Goal: Information Seeking & Learning: Learn about a topic

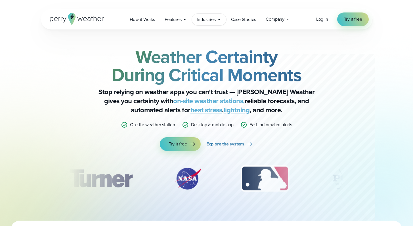
click at [221, 20] on icon at bounding box center [219, 19] width 5 height 5
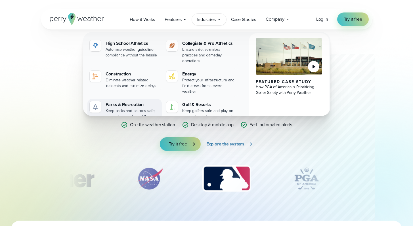
click at [131, 108] on div "Keep parks and patrons safe, even when you're not there" at bounding box center [133, 113] width 54 height 11
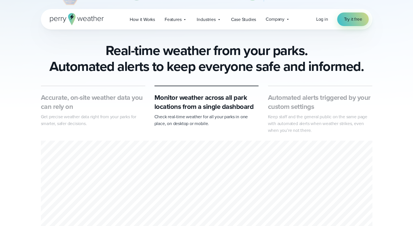
scroll to position [364, 0]
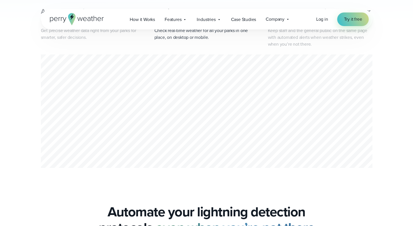
click at [164, 92] on div "2 of 3" at bounding box center [207, 113] width 332 height 116
click at [170, 88] on div "2 of 3" at bounding box center [207, 113] width 332 height 116
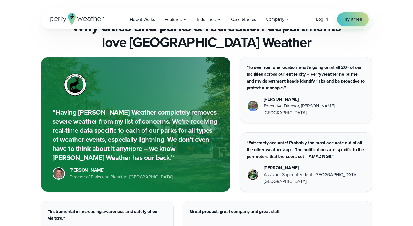
scroll to position [1822, 0]
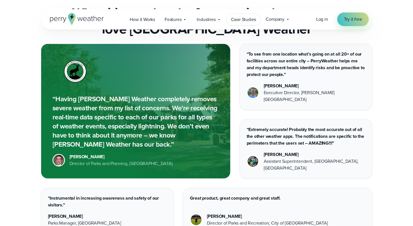
click at [241, 20] on span "Case Studies" at bounding box center [243, 19] width 25 height 7
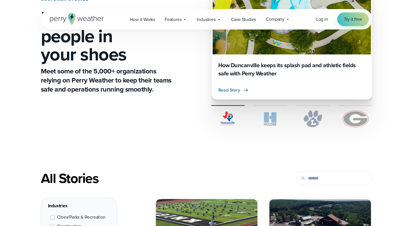
scroll to position [204, 0]
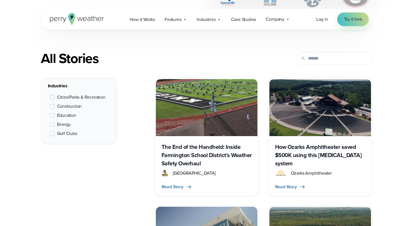
click at [67, 98] on span "Cities/Parks & Recreation" at bounding box center [81, 97] width 49 height 7
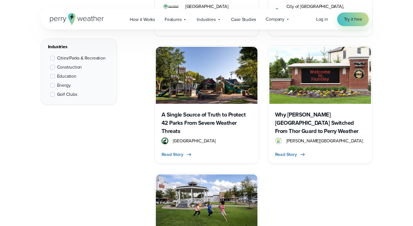
scroll to position [507, 0]
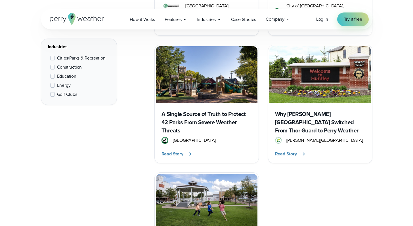
click at [311, 110] on h3 "Why [PERSON_NAME][GEOGRAPHIC_DATA] Switched From Thor Guard to Perry Weather" at bounding box center [320, 122] width 90 height 25
